Goal: Transaction & Acquisition: Purchase product/service

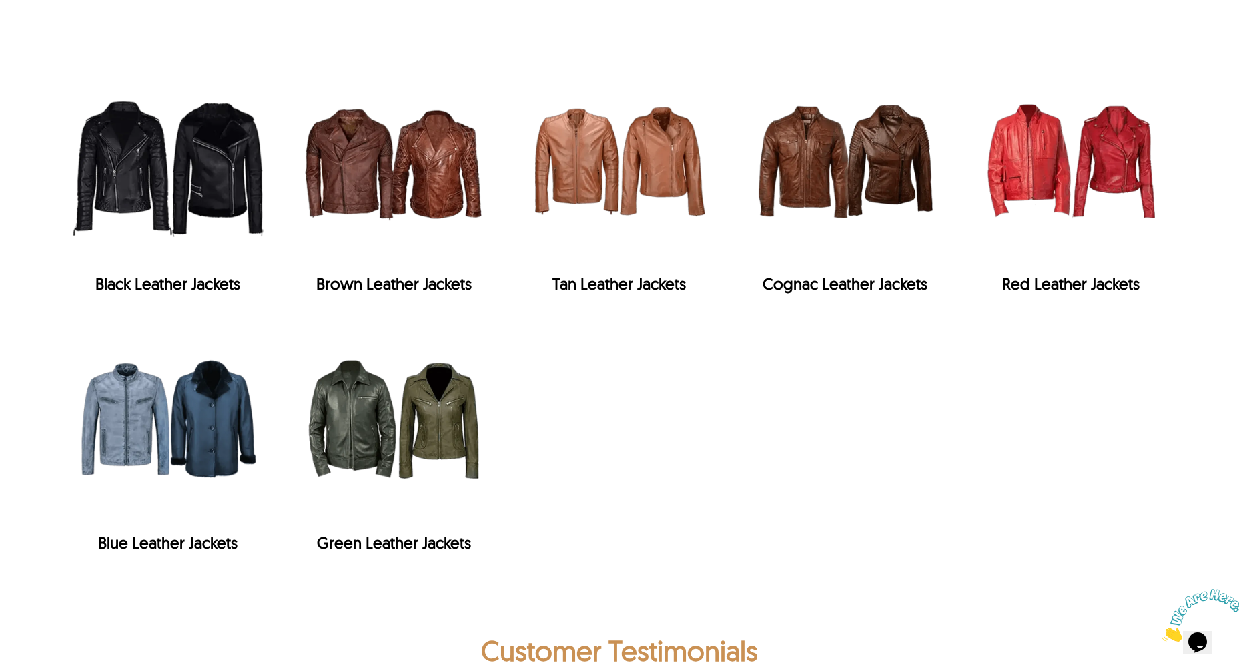
scroll to position [2718, 0]
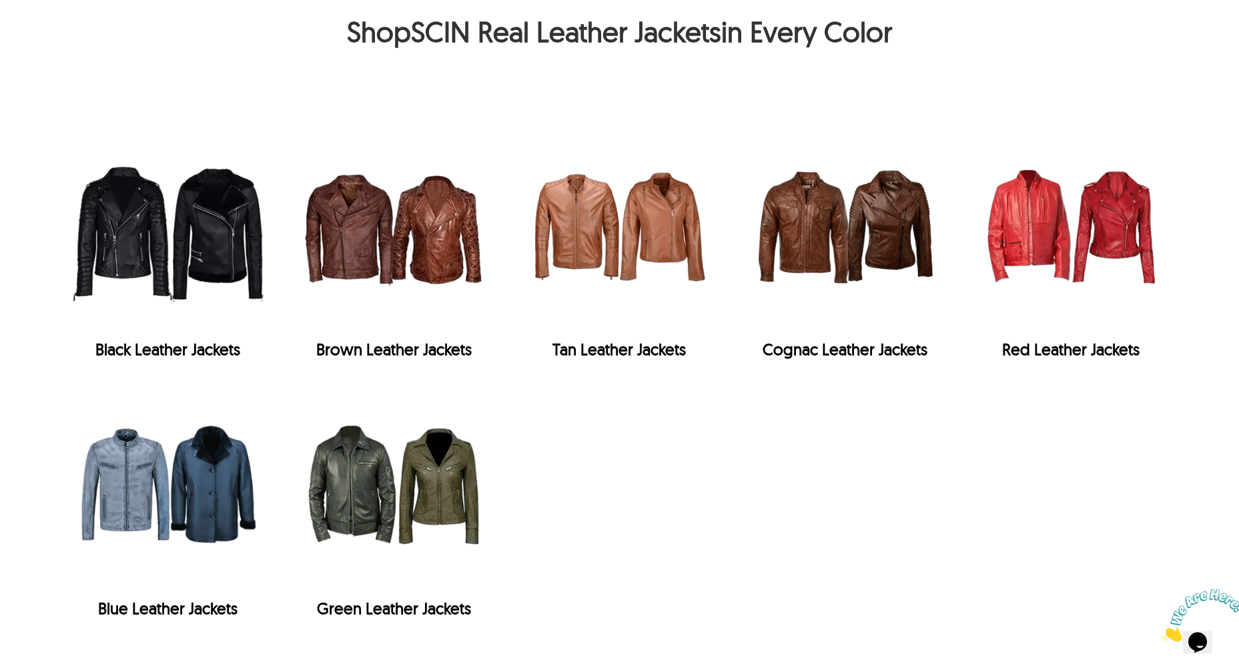
click at [139, 162] on img "Black Leather Jackets" at bounding box center [168, 226] width 212 height 212
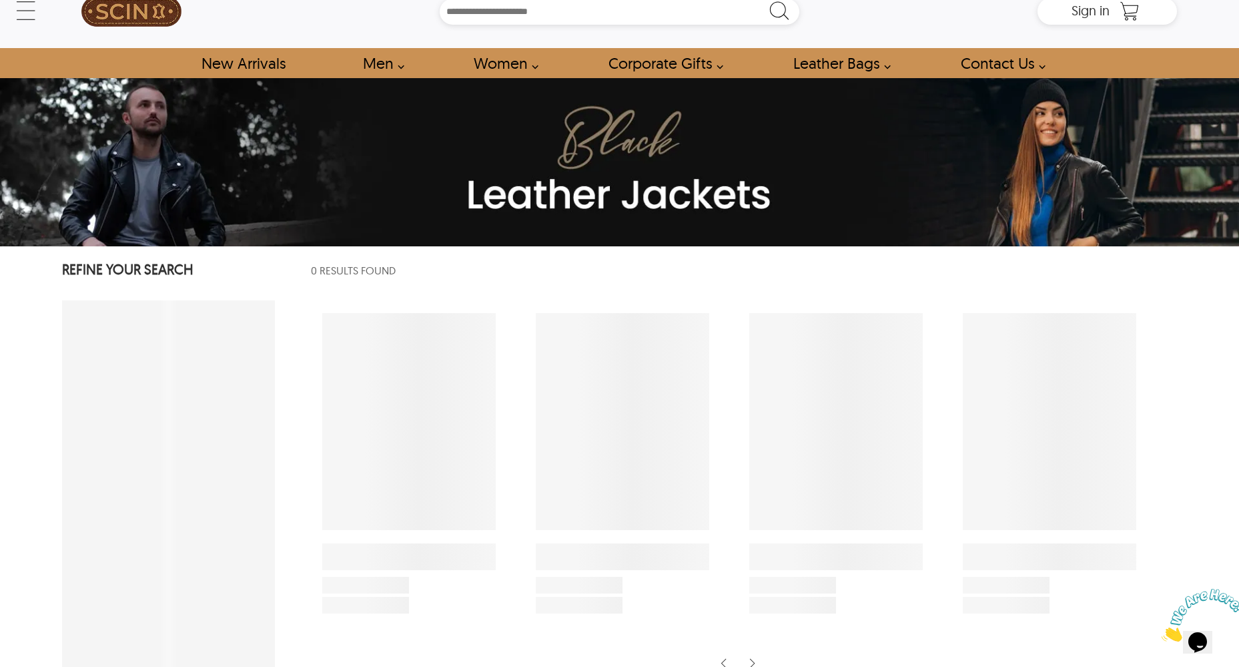
select select "********"
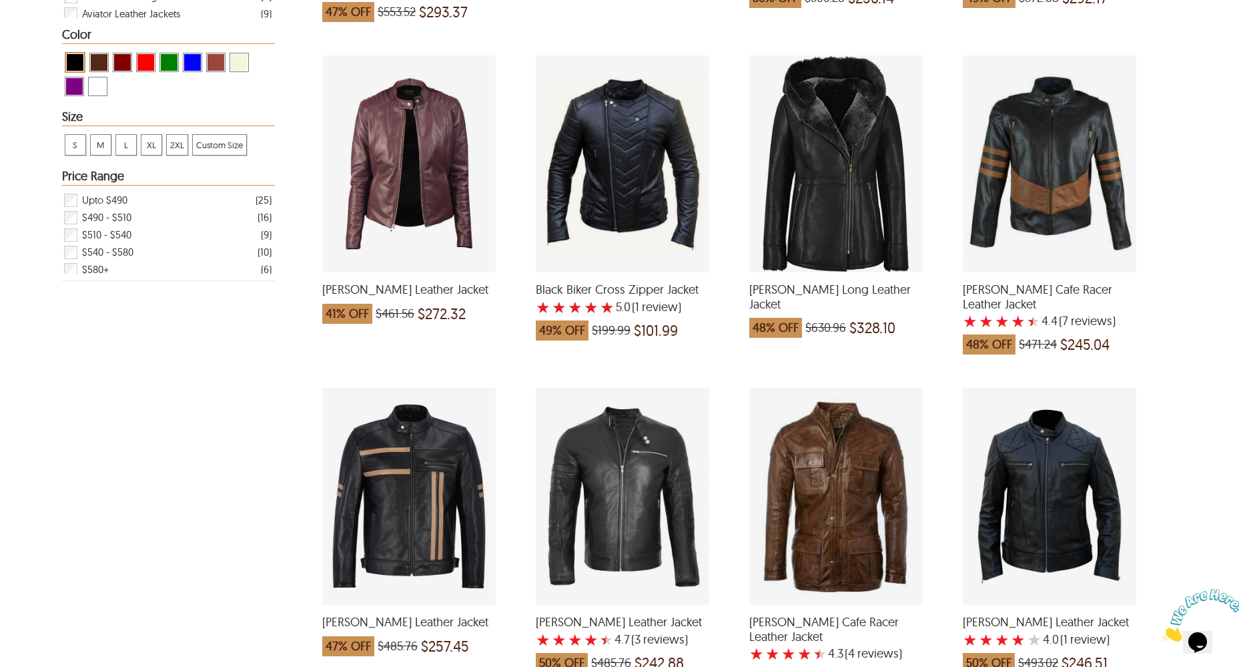
scroll to position [172, 0]
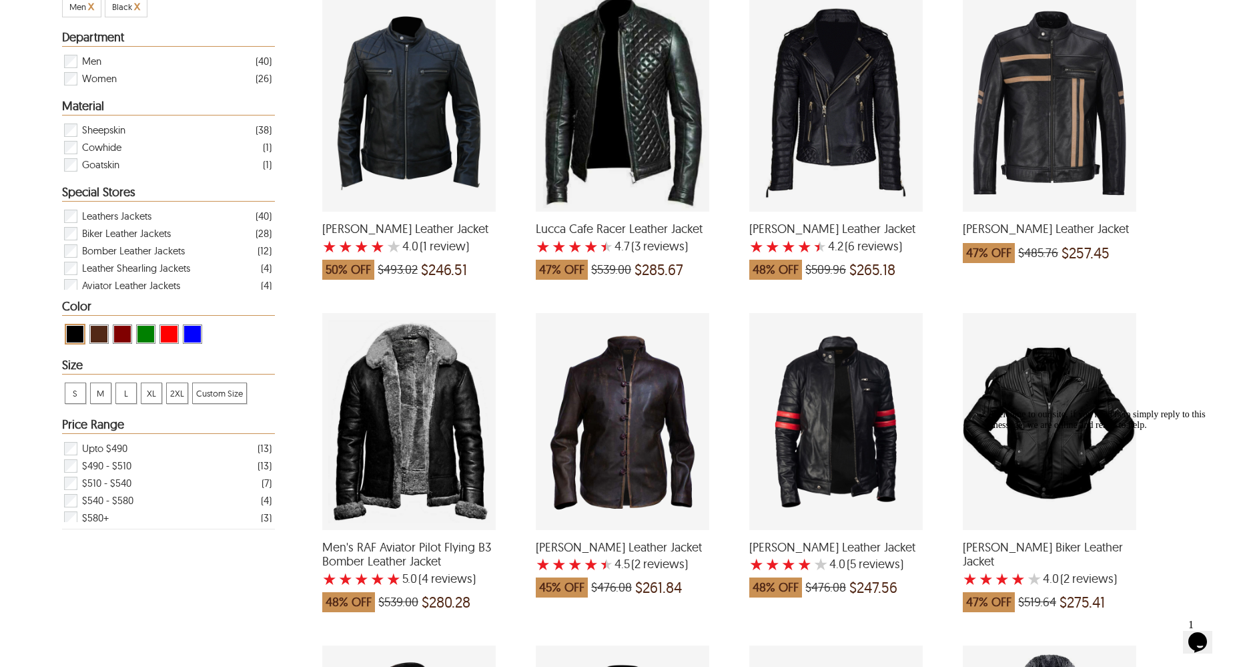
scroll to position [357, 0]
click at [628, 438] on div "Brent Biker Leather Jacket with a 4.5 Star Rating 2 Product Review which was at…" at bounding box center [623, 422] width 174 height 217
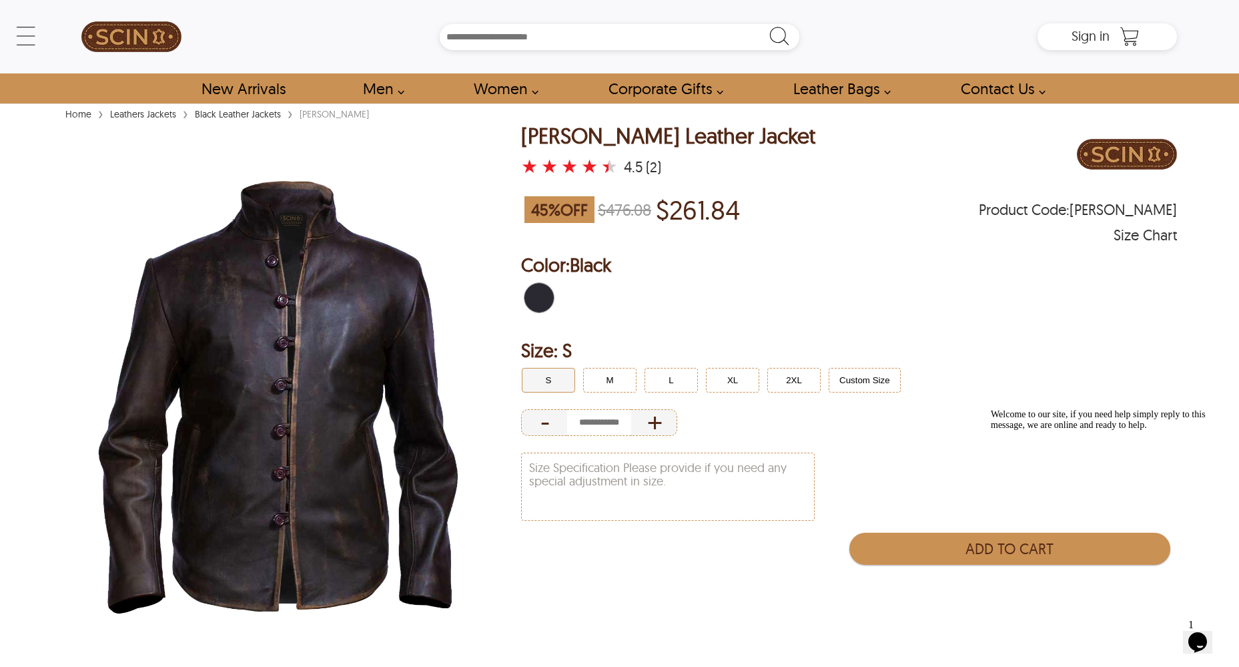
select select "********"
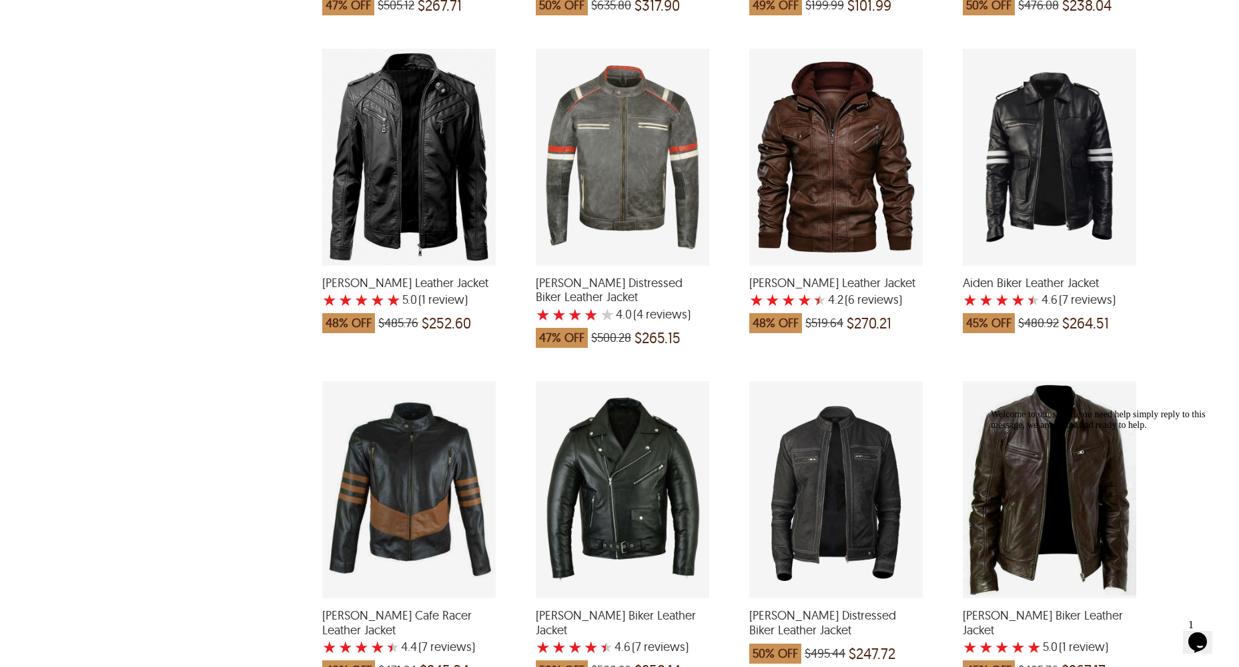
scroll to position [2501, 0]
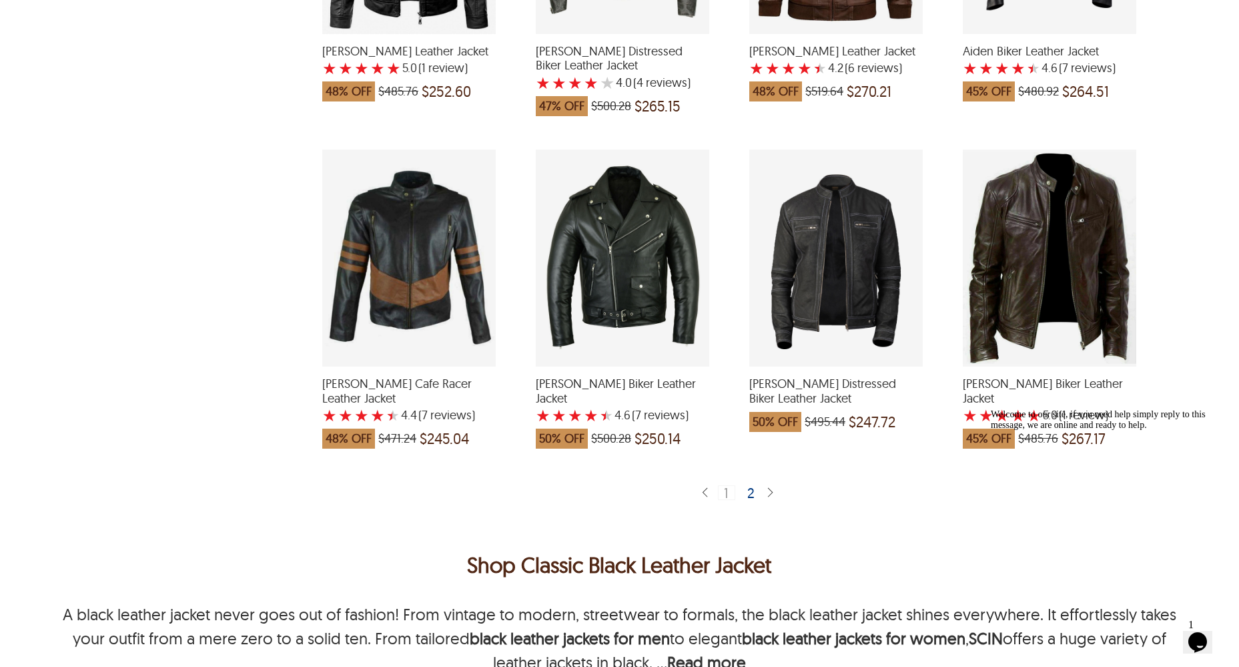
click at [767, 497] on img at bounding box center [770, 493] width 11 height 13
click at [755, 493] on div "2" at bounding box center [751, 491] width 19 height 13
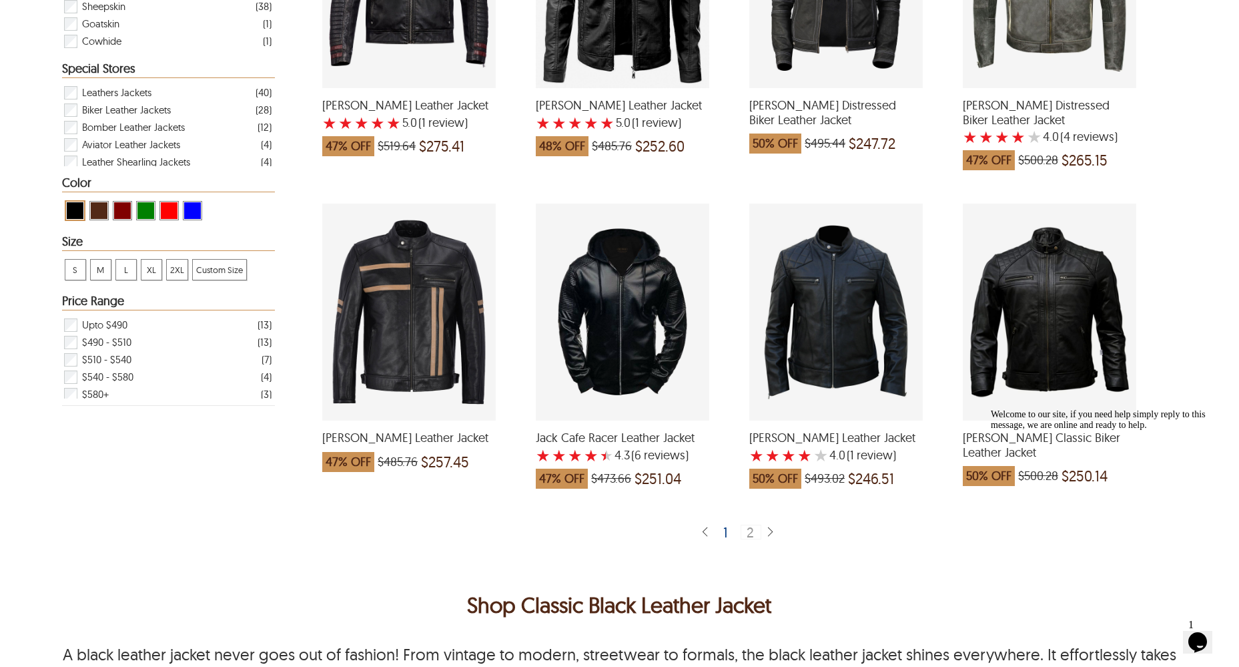
scroll to position [491, 0]
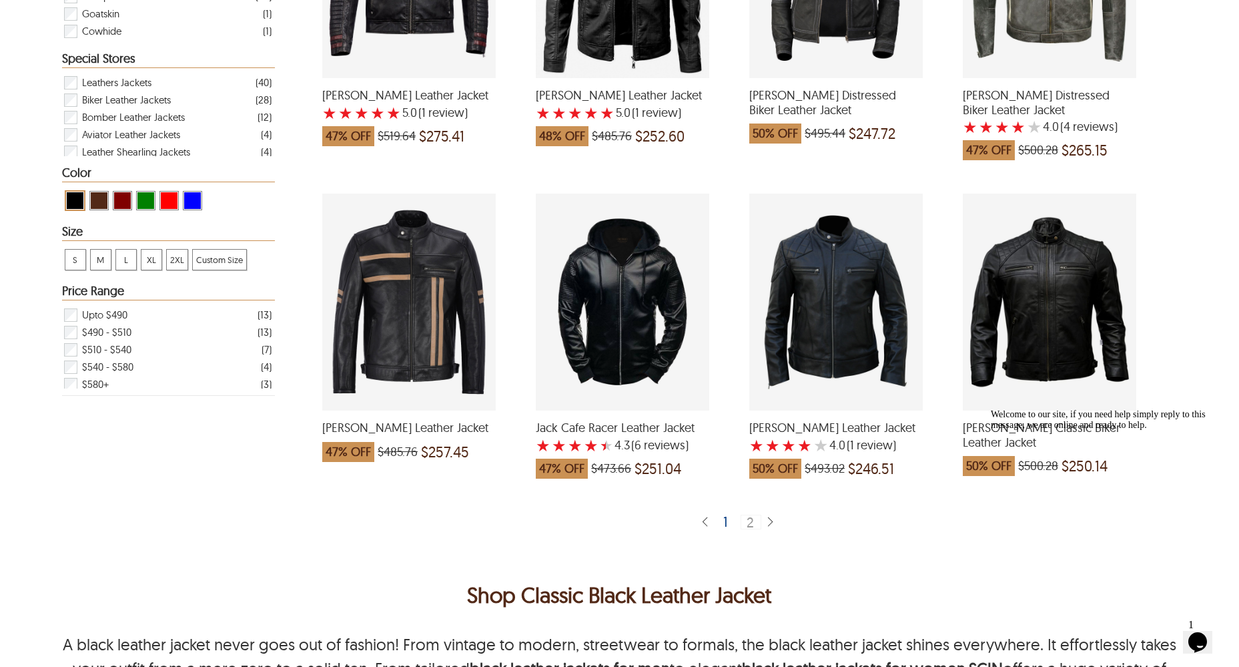
click at [727, 522] on div "1" at bounding box center [726, 521] width 16 height 13
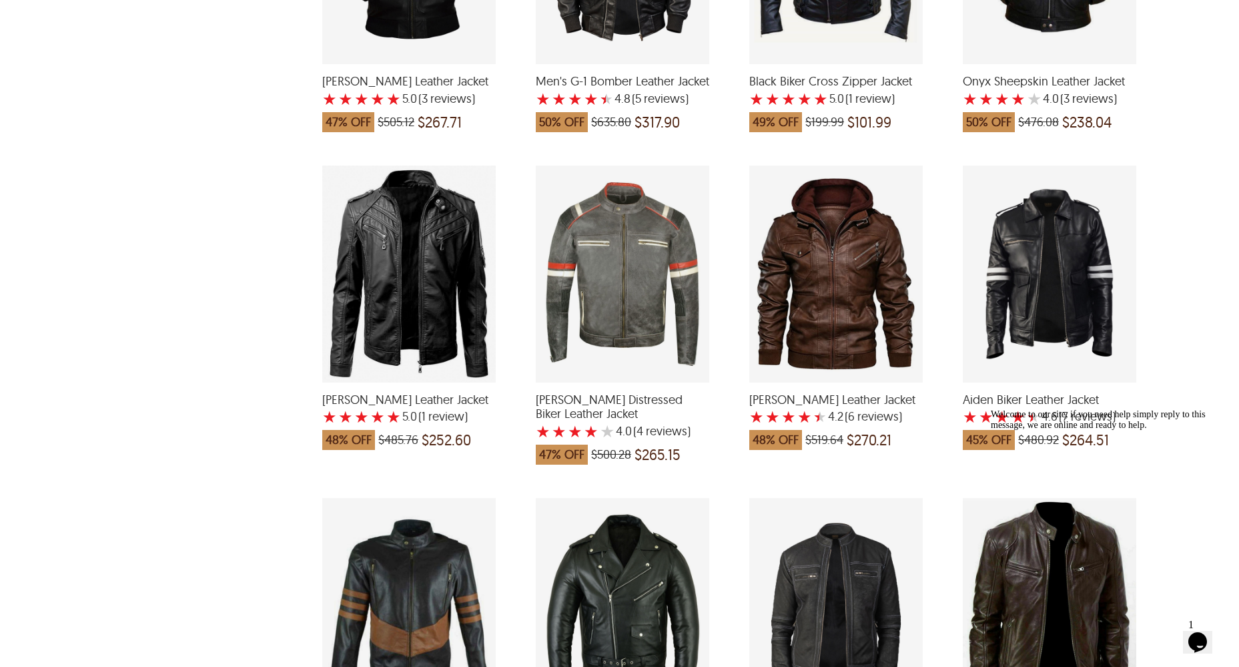
scroll to position [2601, 0]
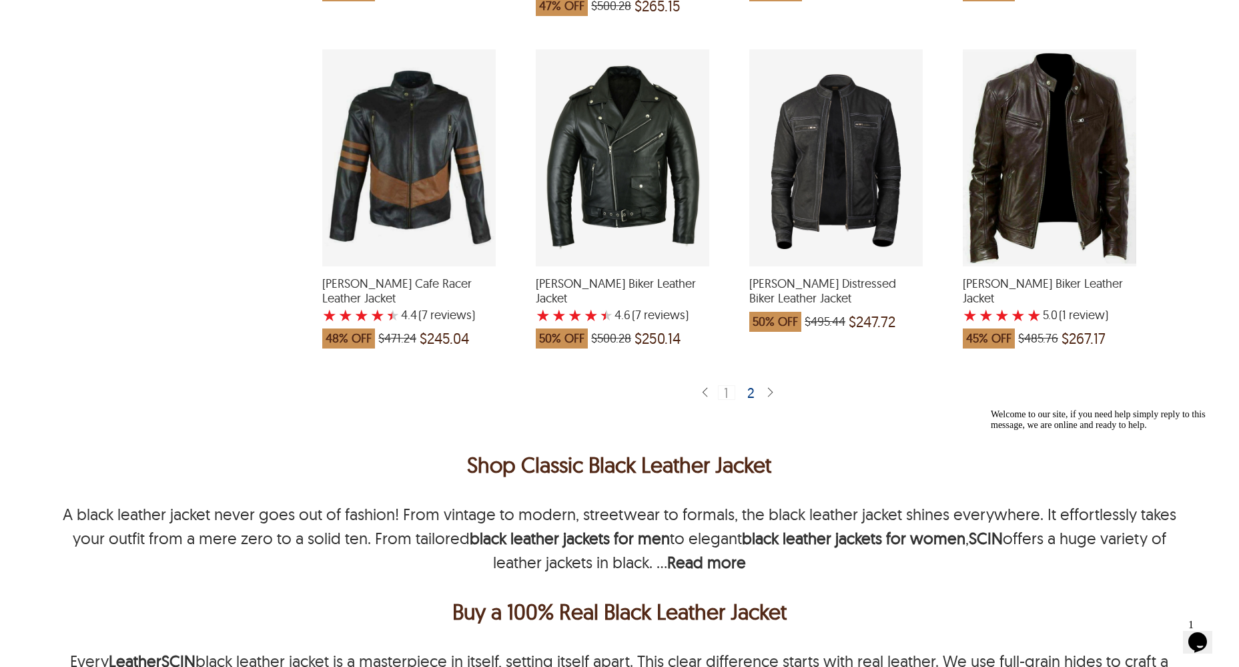
click at [400, 162] on div "Archer Cafe Racer Leather Jacket with a 4.428571428571429 Star Rating 7 Product…" at bounding box center [409, 157] width 174 height 217
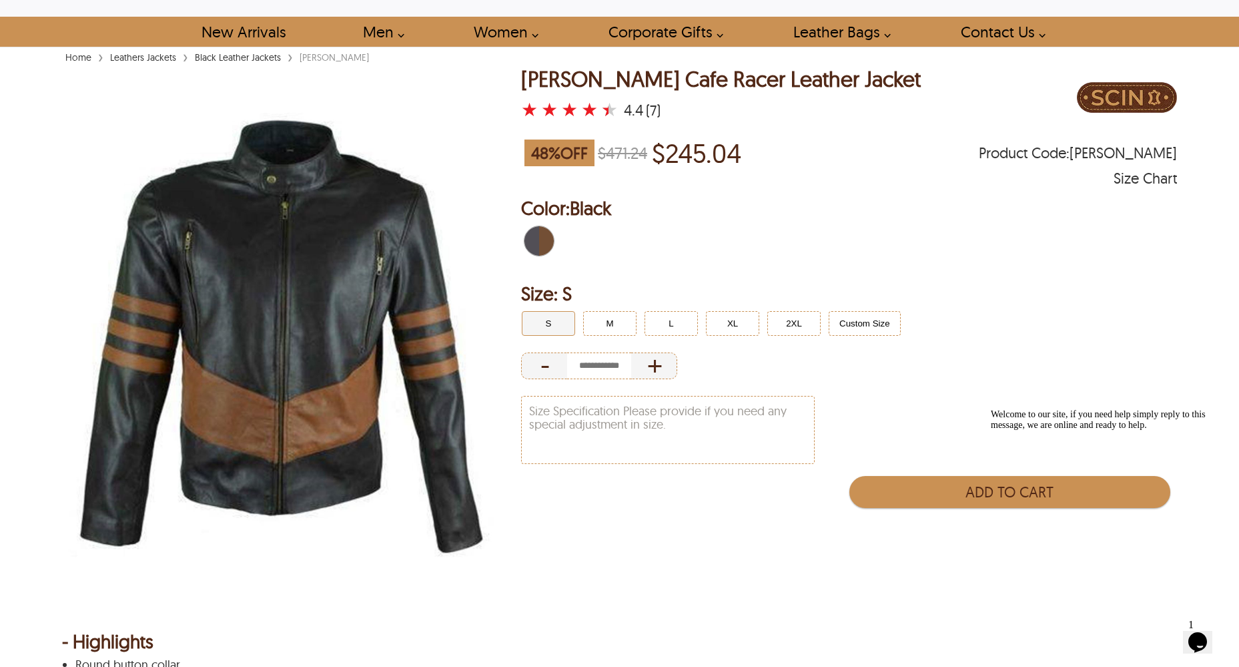
scroll to position [108, 0]
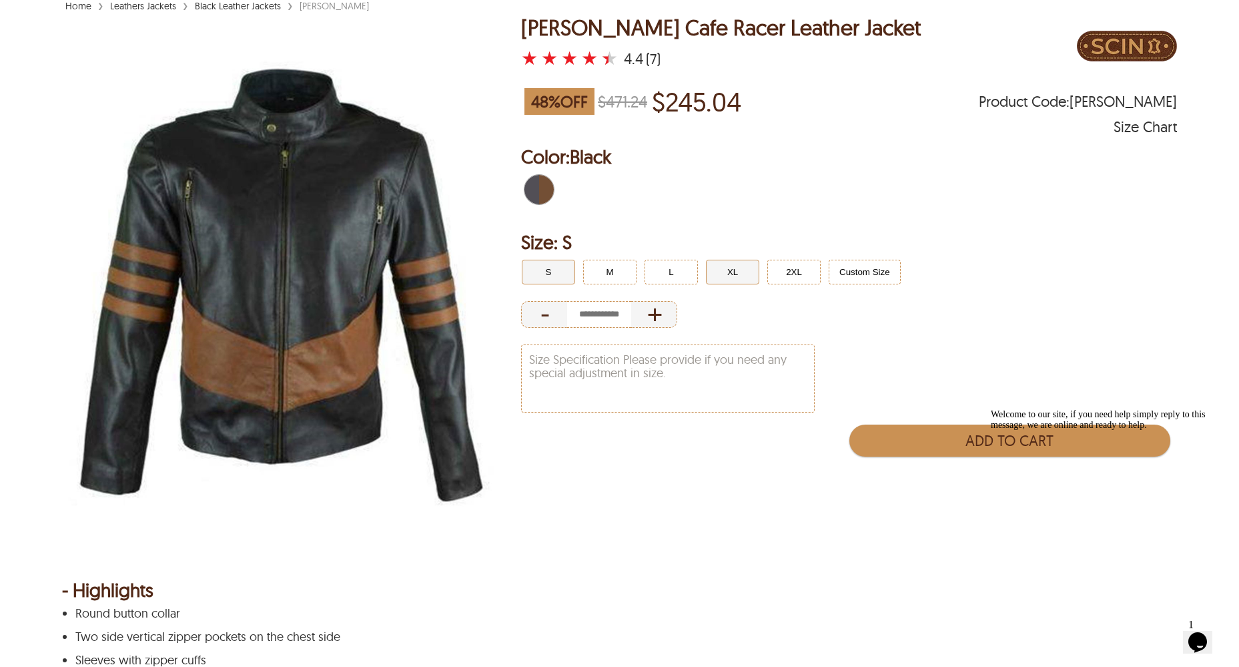
click at [741, 272] on button "XL" at bounding box center [732, 272] width 53 height 25
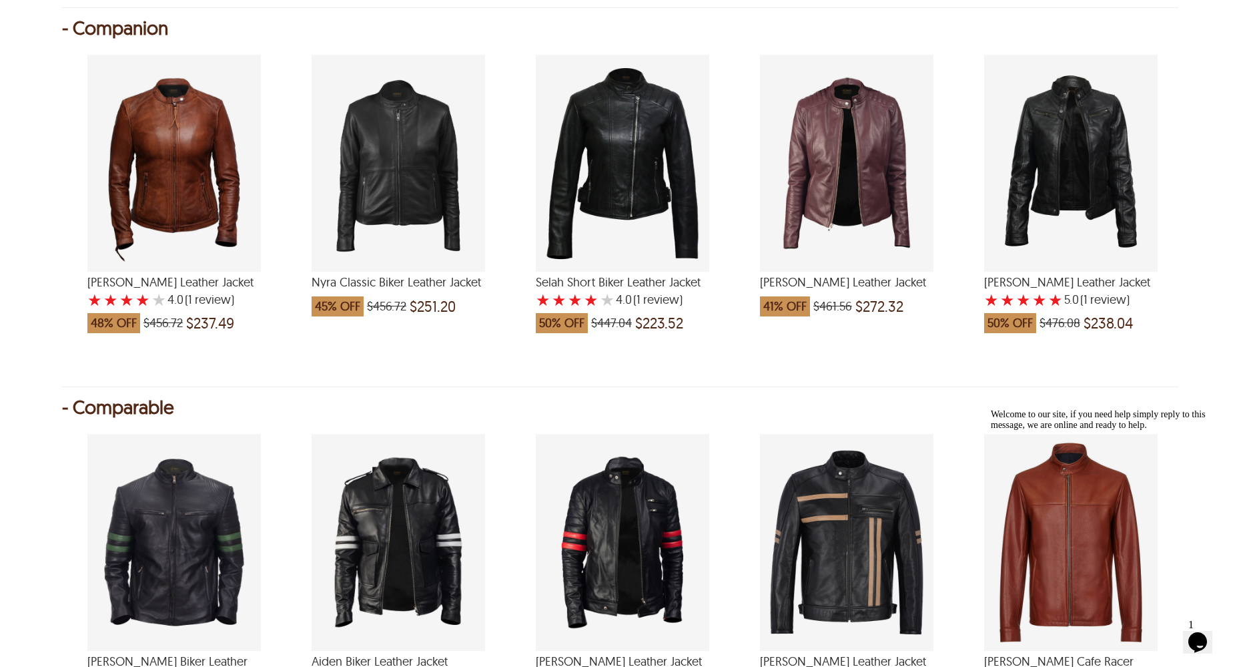
scroll to position [1239, 0]
click at [368, 541] on div "Aiden Biker Leather Jacket with a 4.571428571428571 Star Rating 7 Product Revie…" at bounding box center [399, 541] width 174 height 217
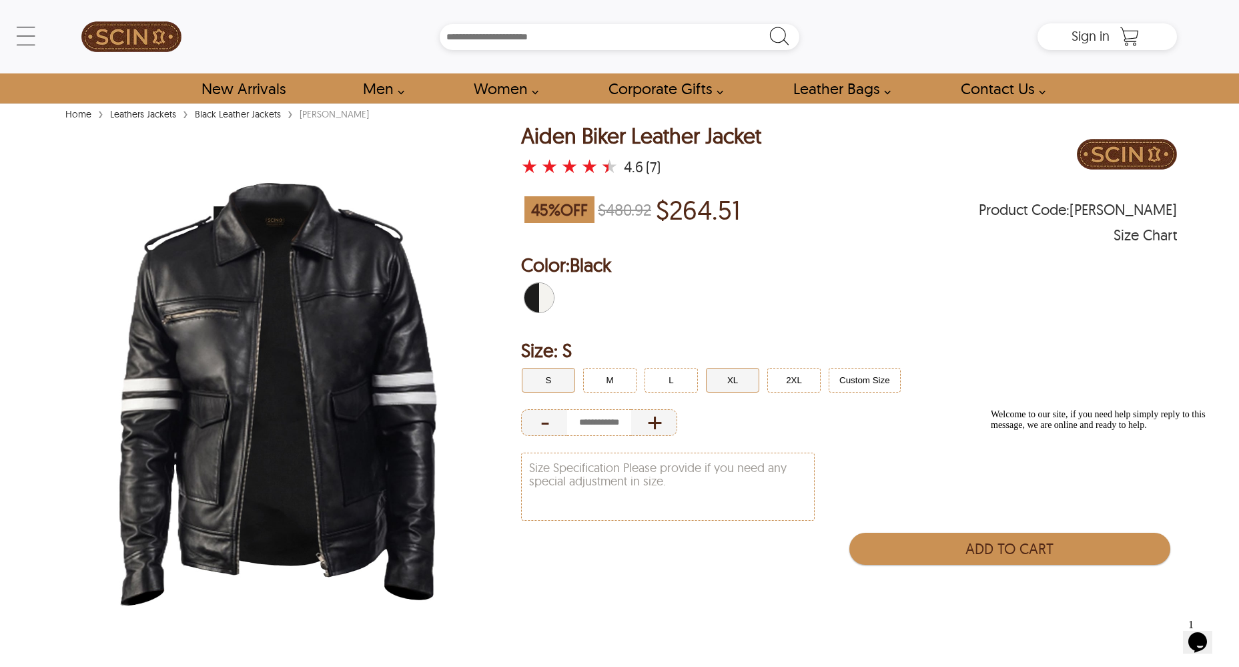
click at [732, 380] on button "XL" at bounding box center [732, 380] width 53 height 25
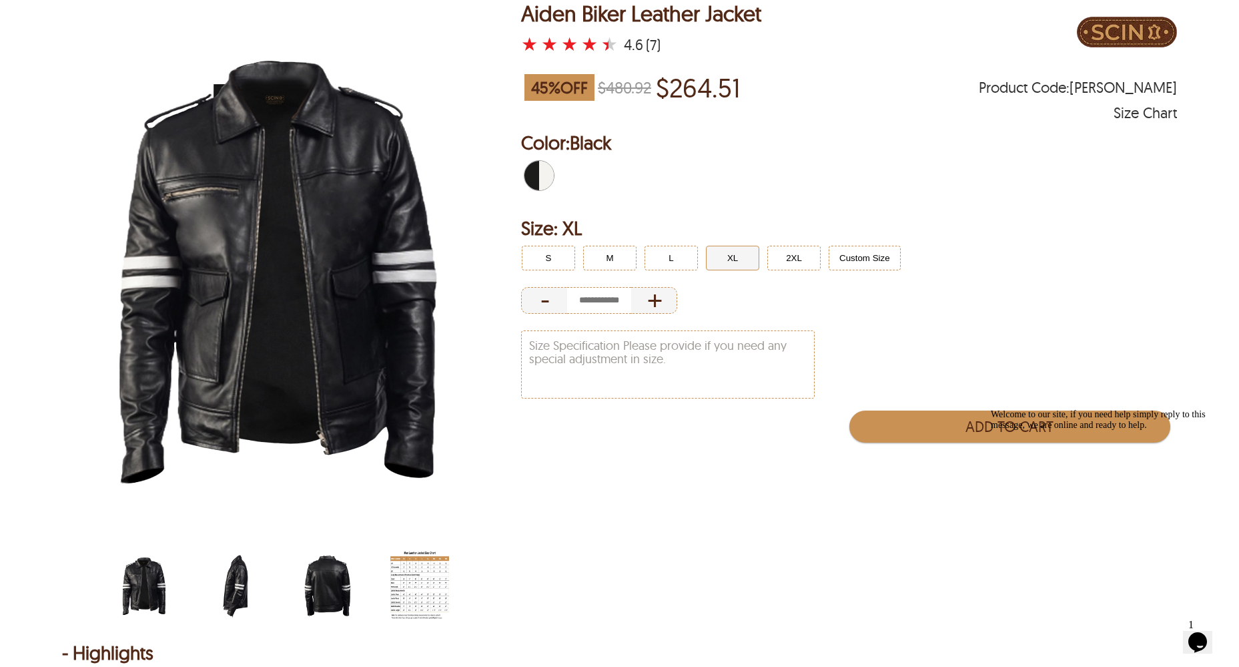
scroll to position [123, 0]
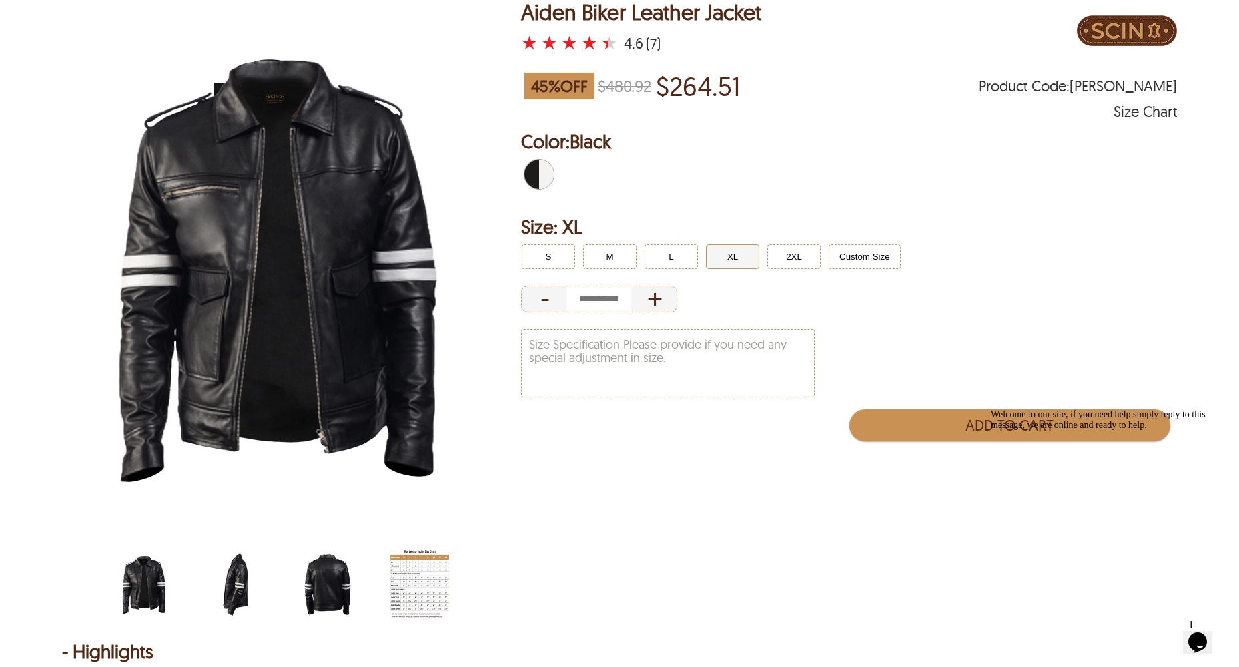
click at [618, 42] on label "★" at bounding box center [609, 42] width 17 height 13
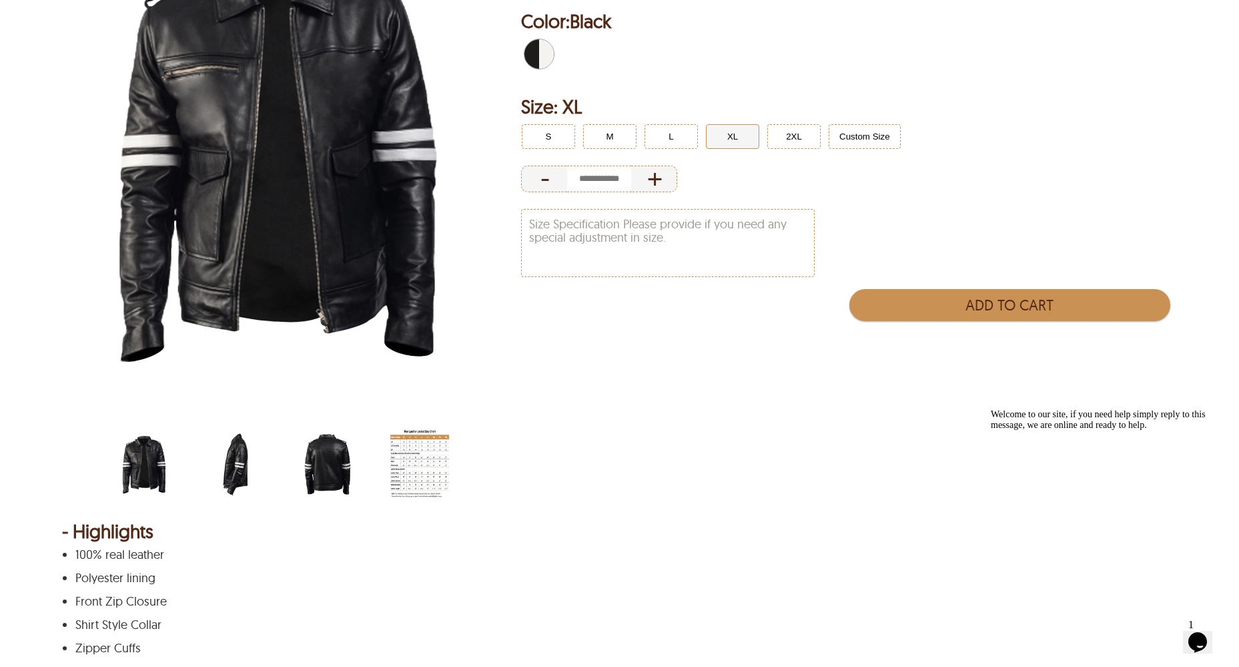
scroll to position [244, 0]
click at [318, 463] on img "black-biker-with-white-stripes-jacket-back.jpg" at bounding box center [327, 463] width 59 height 73
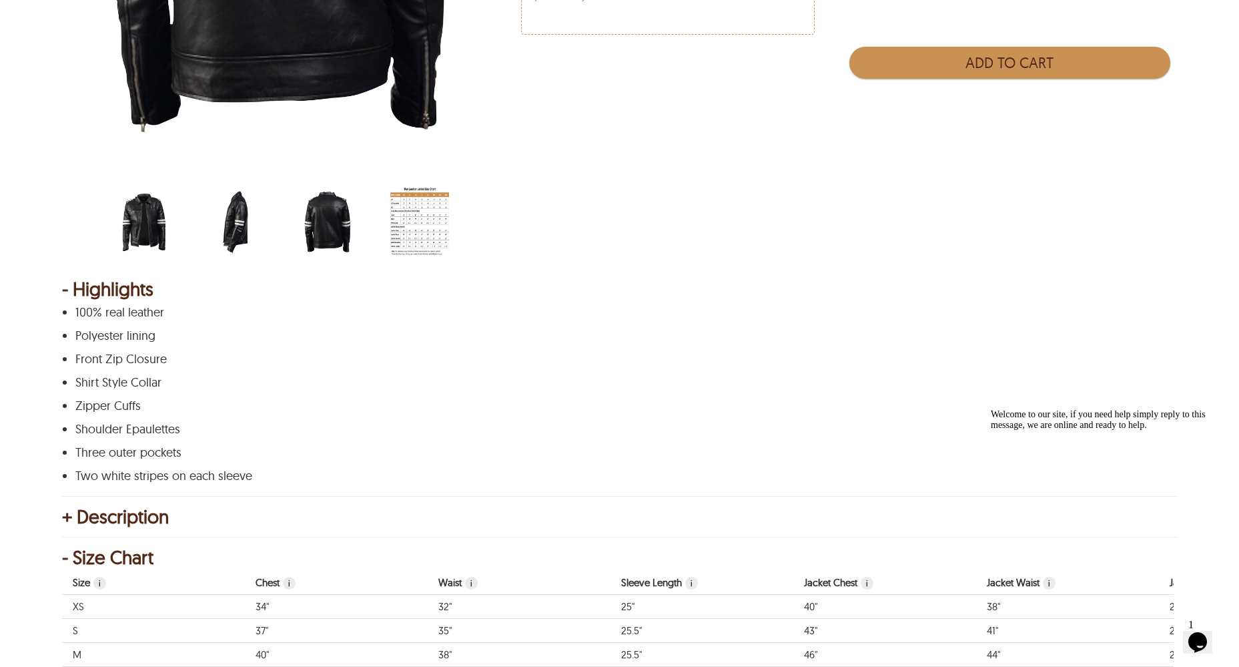
scroll to position [55, 0]
